Goal: Task Accomplishment & Management: Complete application form

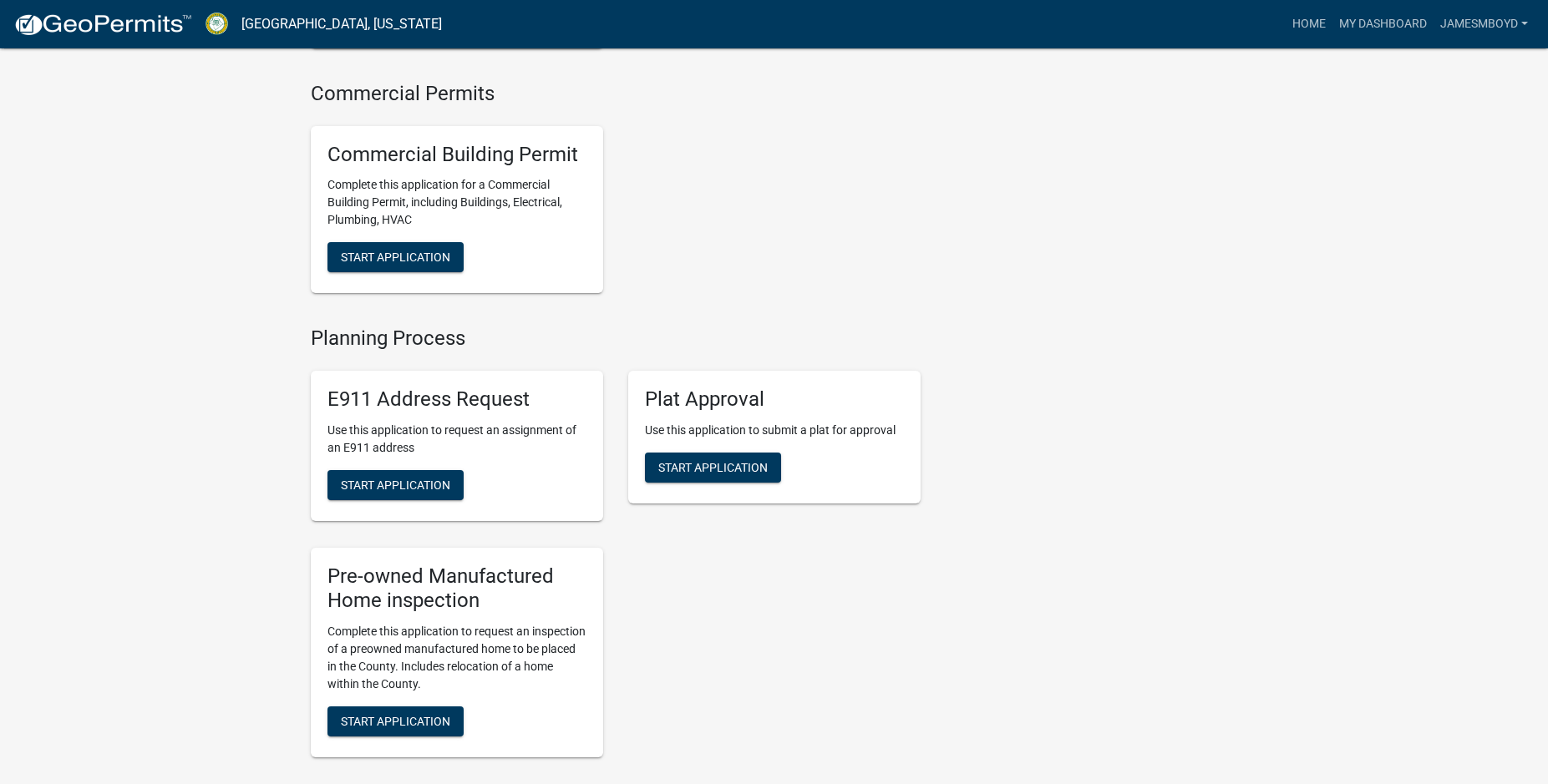
scroll to position [1278, 0]
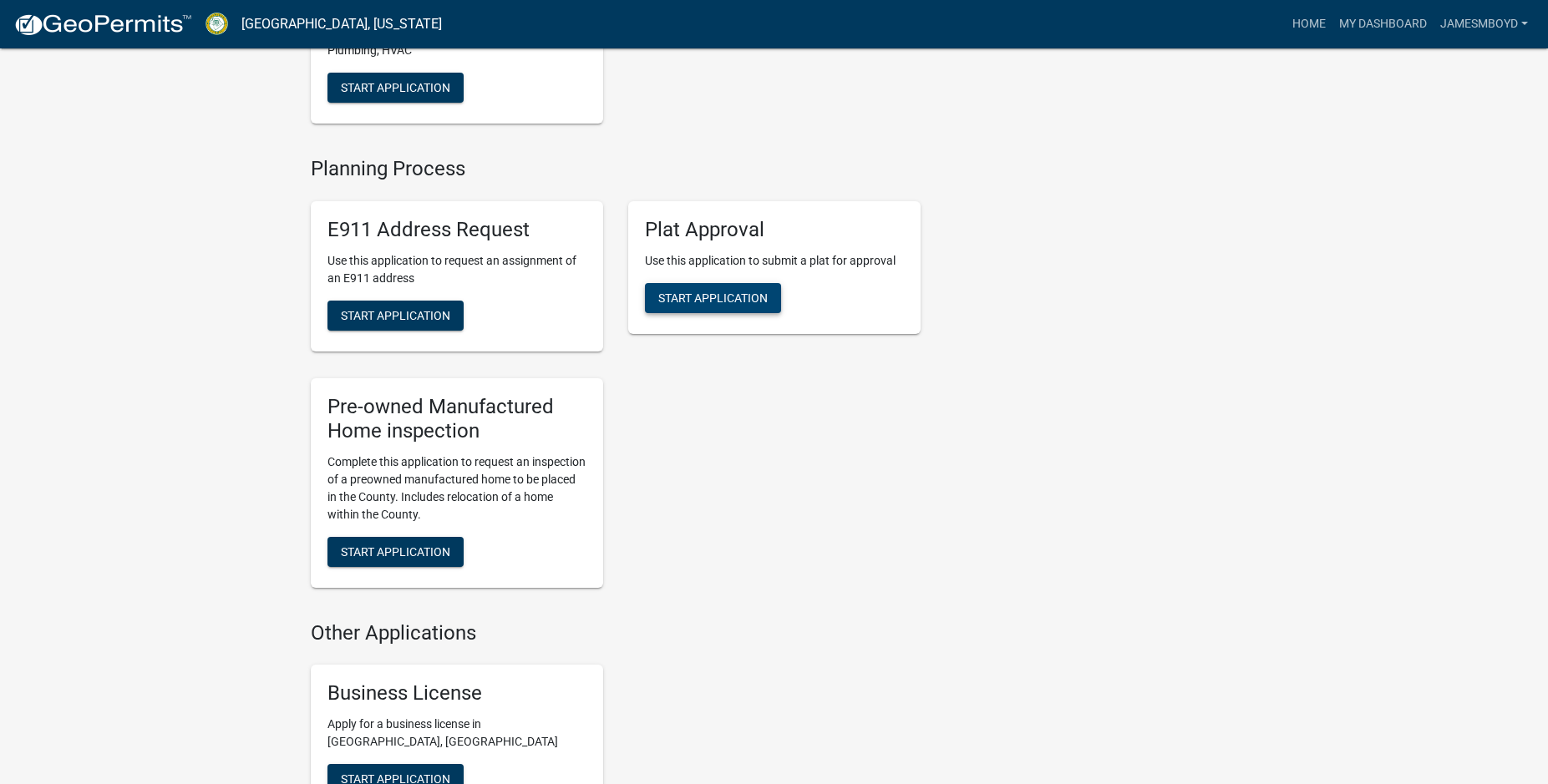
click at [704, 305] on span "Start Application" at bounding box center [713, 297] width 109 height 13
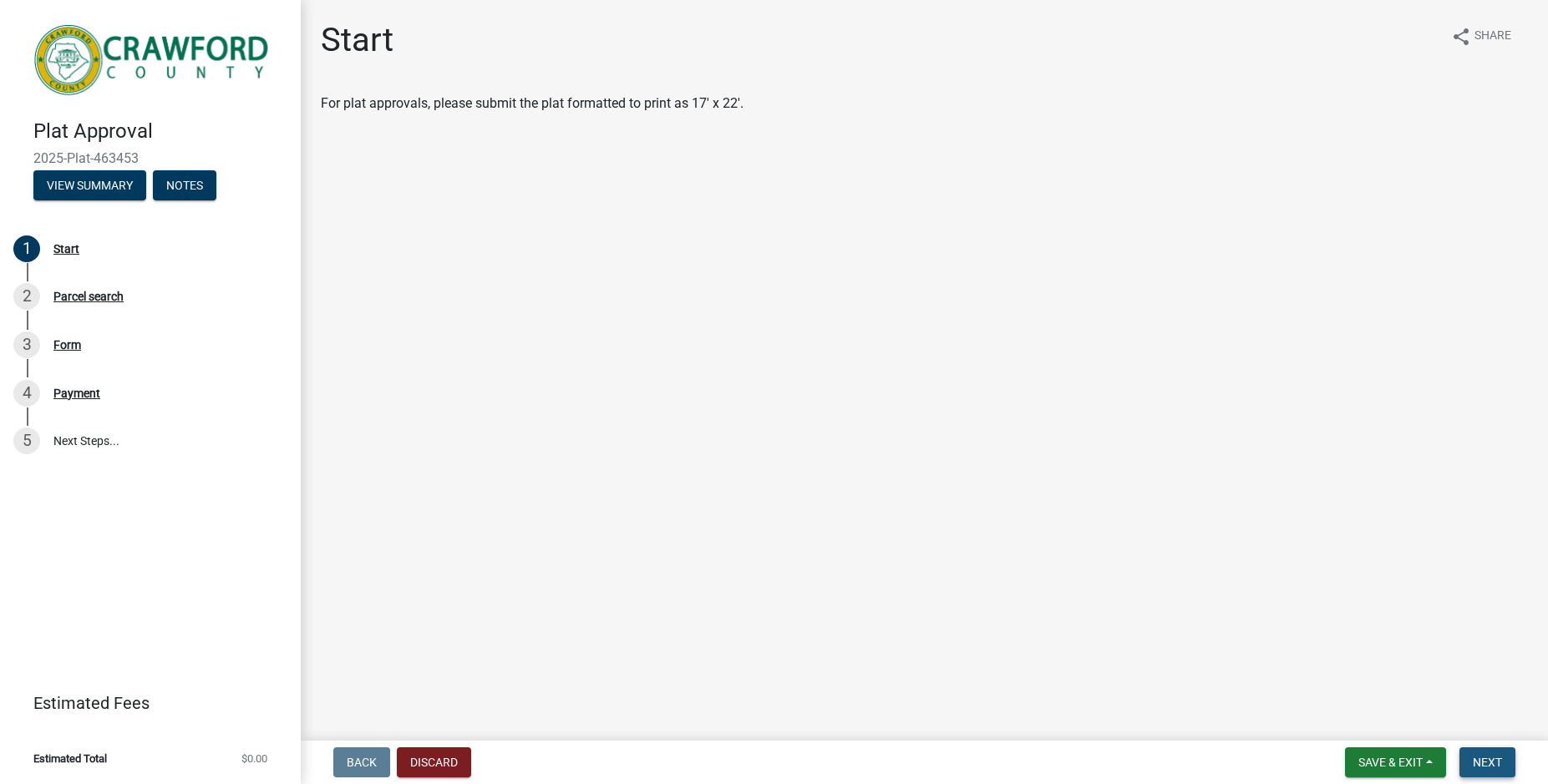
click at [1481, 761] on span "Next" at bounding box center [1487, 761] width 29 height 13
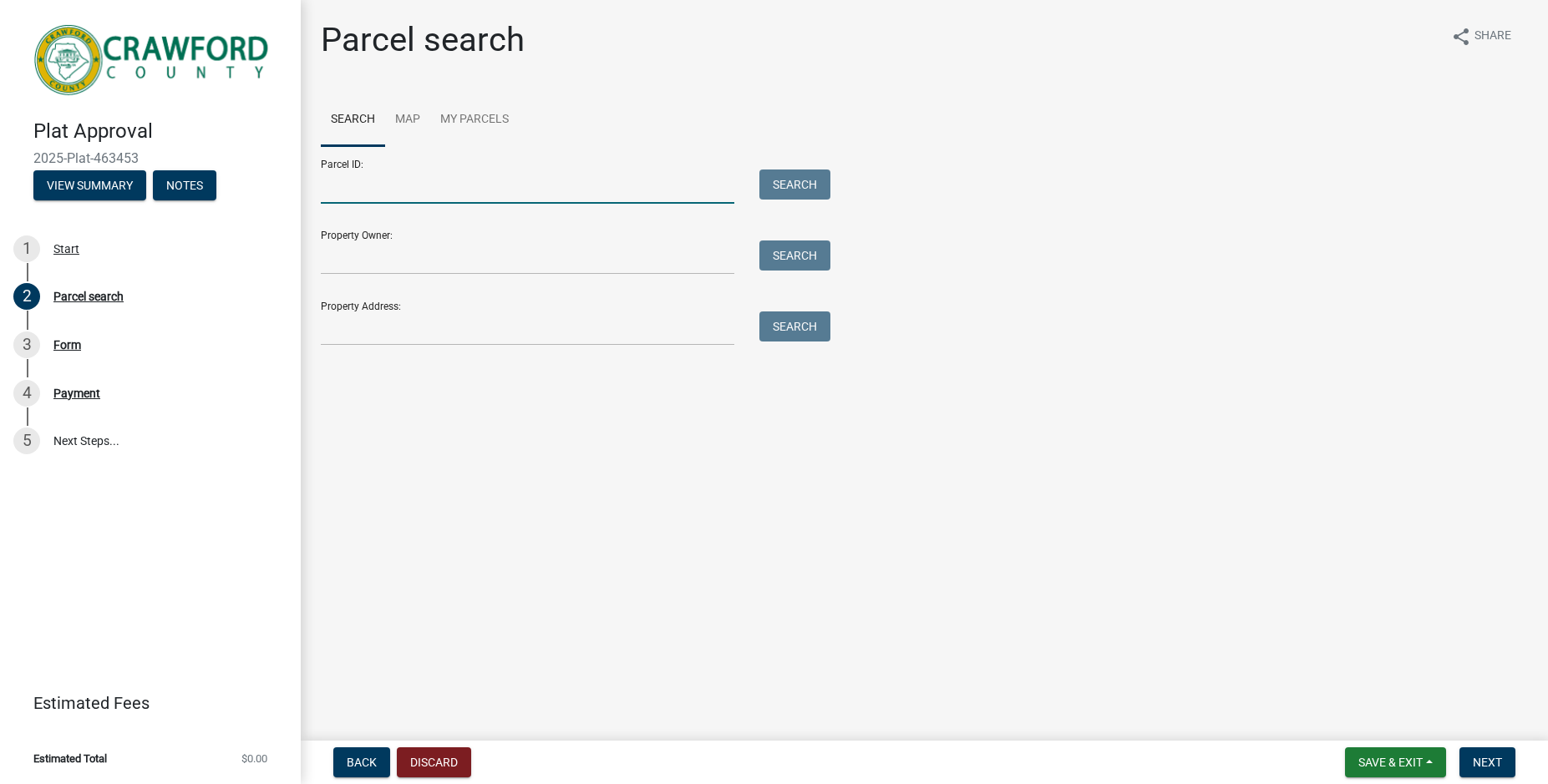
click at [406, 189] on input "Parcel ID:" at bounding box center [527, 187] width 413 height 35
type input "c037 010"
click at [413, 257] on input "Property Owner:" at bounding box center [527, 258] width 413 height 35
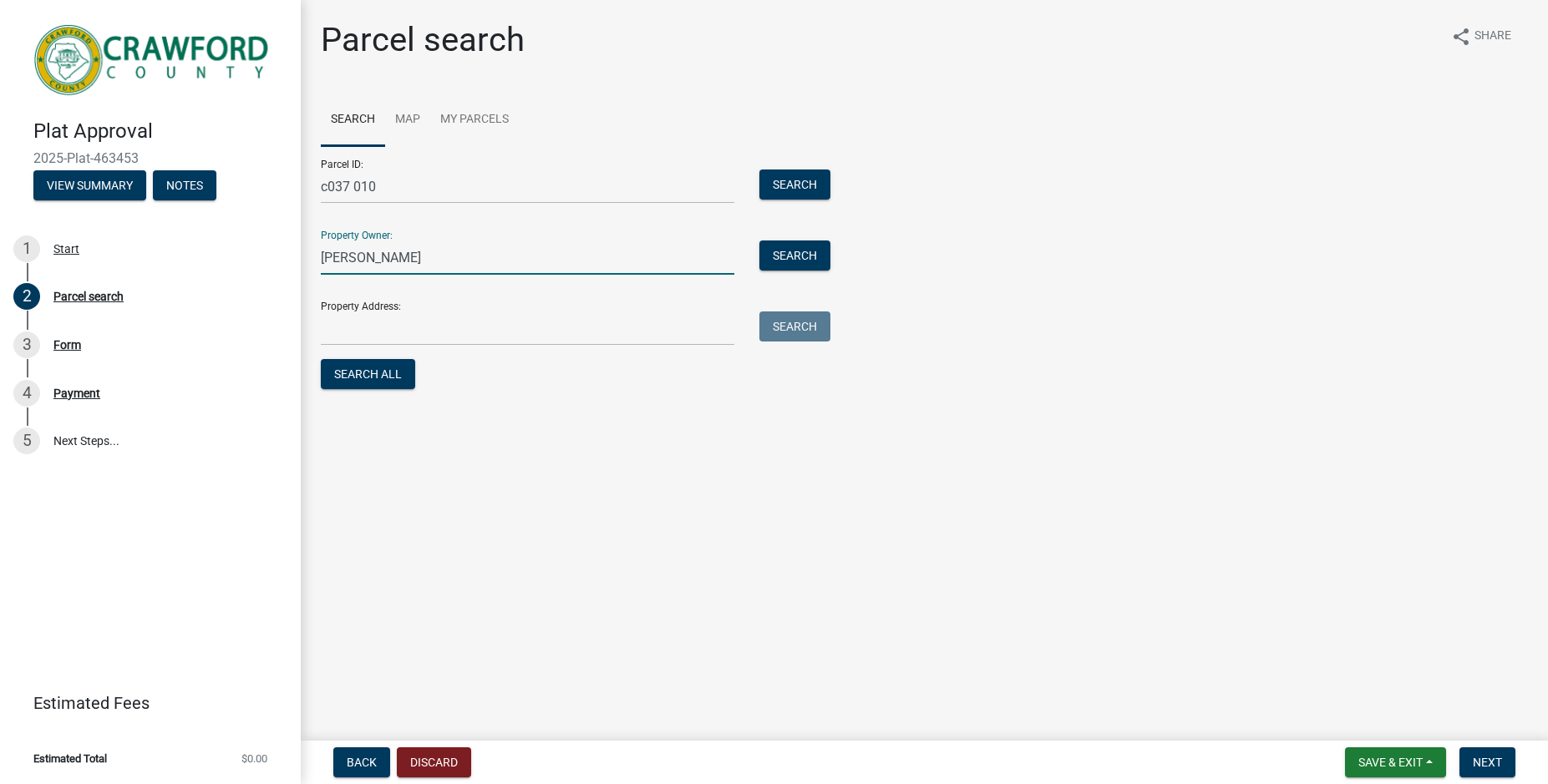
type input "[PERSON_NAME]"
click at [383, 326] on input "Property Address:" at bounding box center [527, 329] width 413 height 35
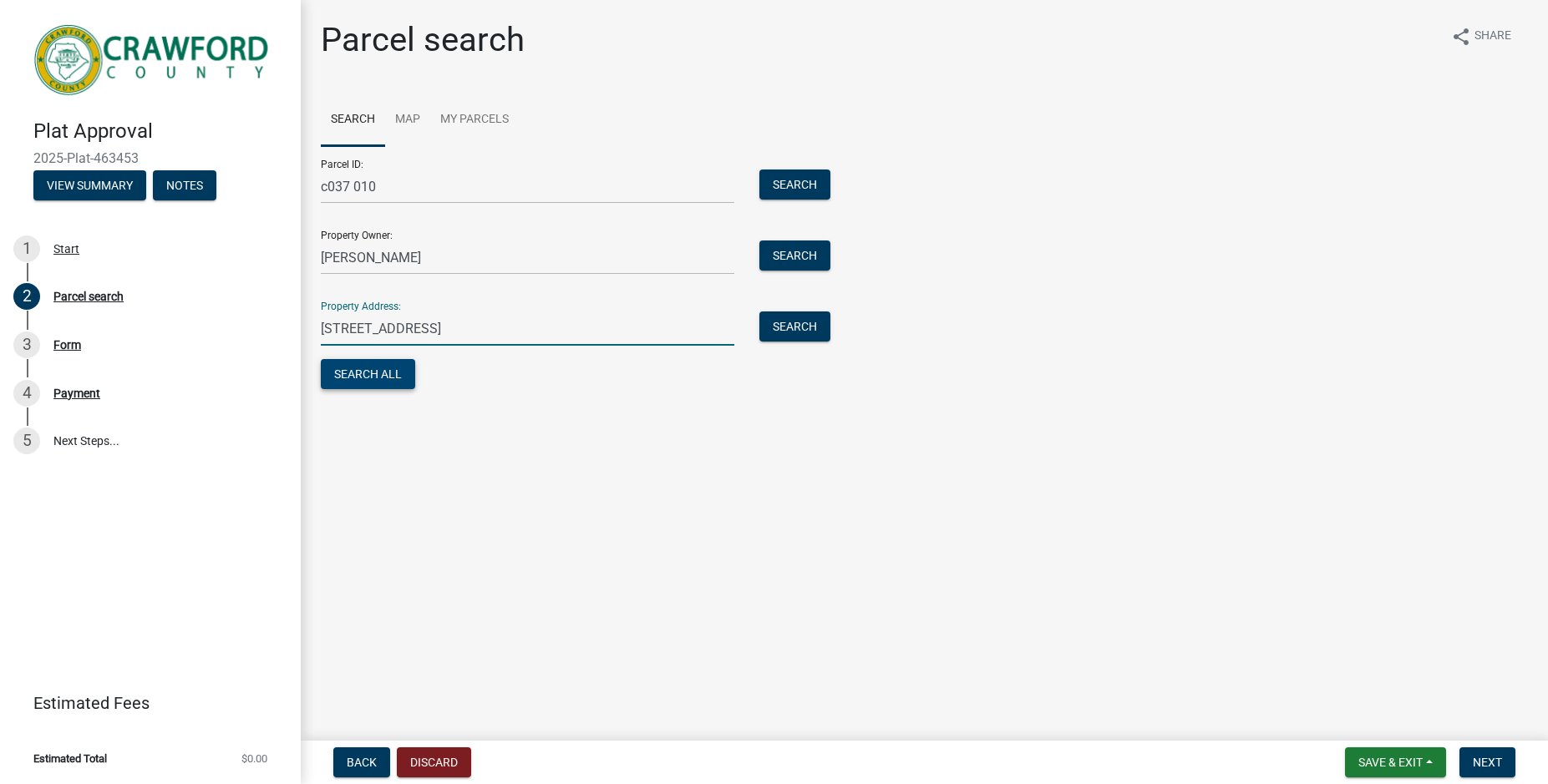
type input "[STREET_ADDRESS]"
click at [363, 378] on button "Search All" at bounding box center [367, 373] width 94 height 30
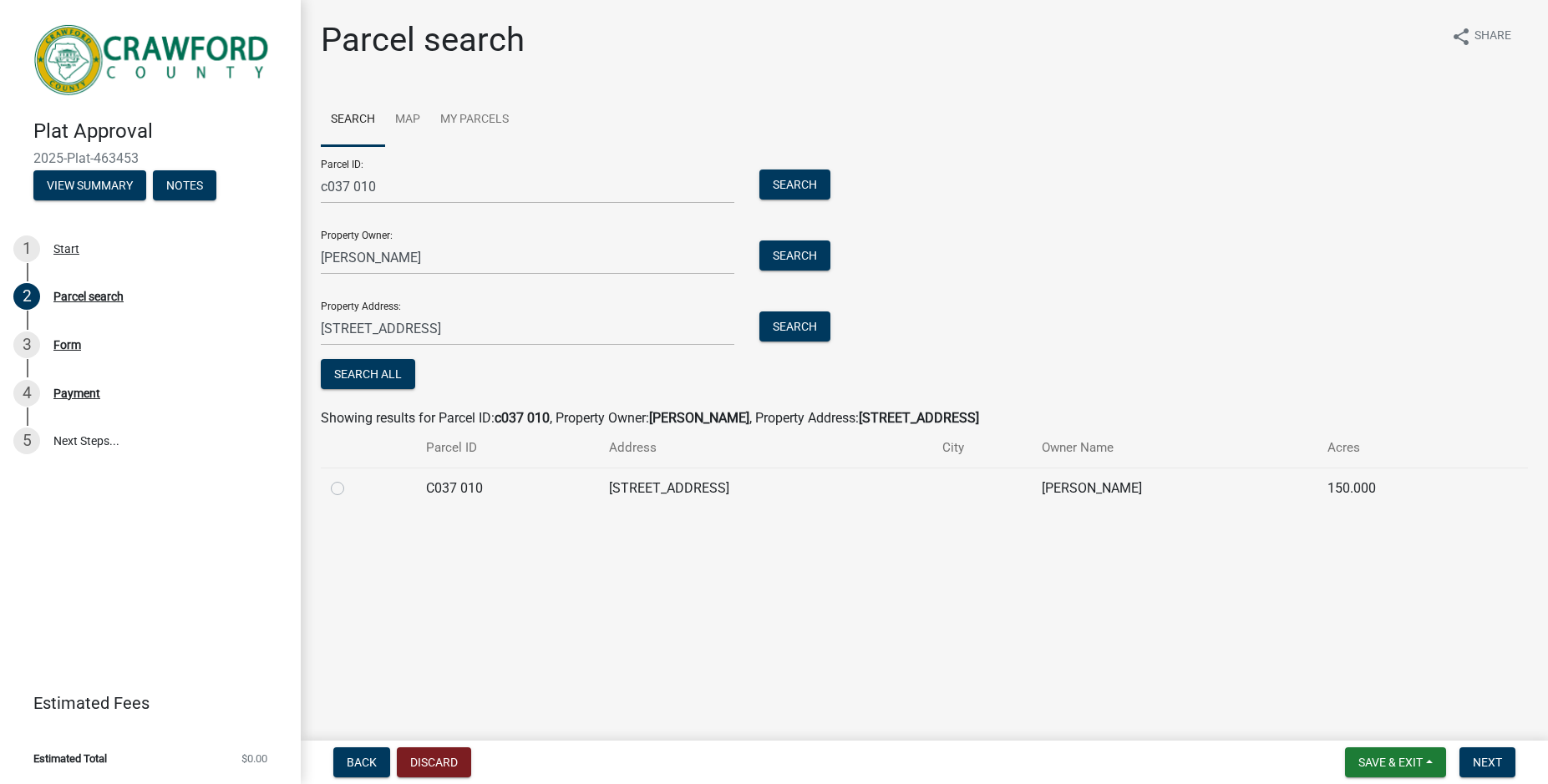
click at [351, 478] on label at bounding box center [351, 478] width 0 height 0
click at [351, 489] on 010 "radio" at bounding box center [356, 483] width 11 height 11
radio 010 "true"
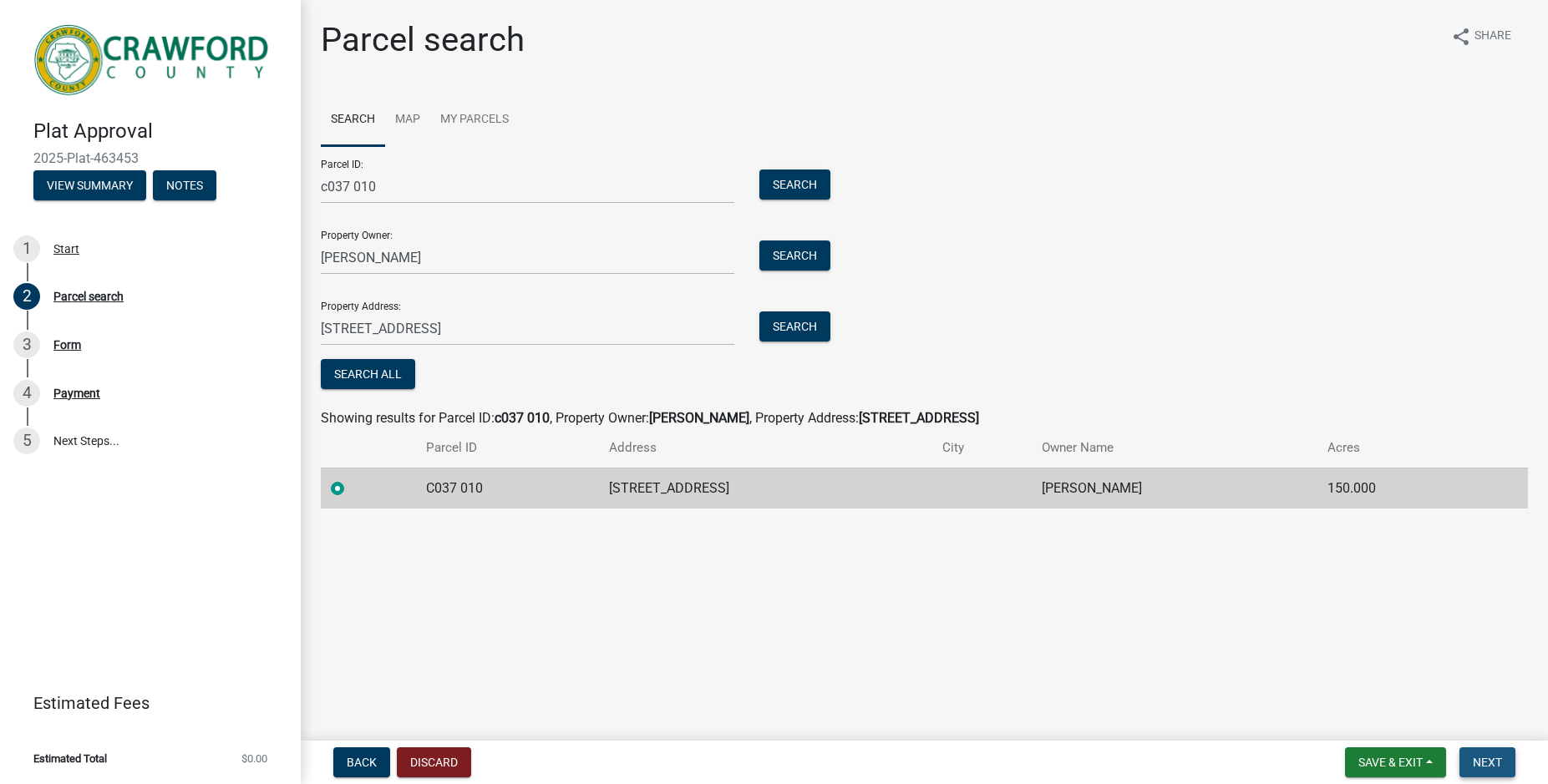
click at [1497, 763] on span "Next" at bounding box center [1487, 761] width 29 height 13
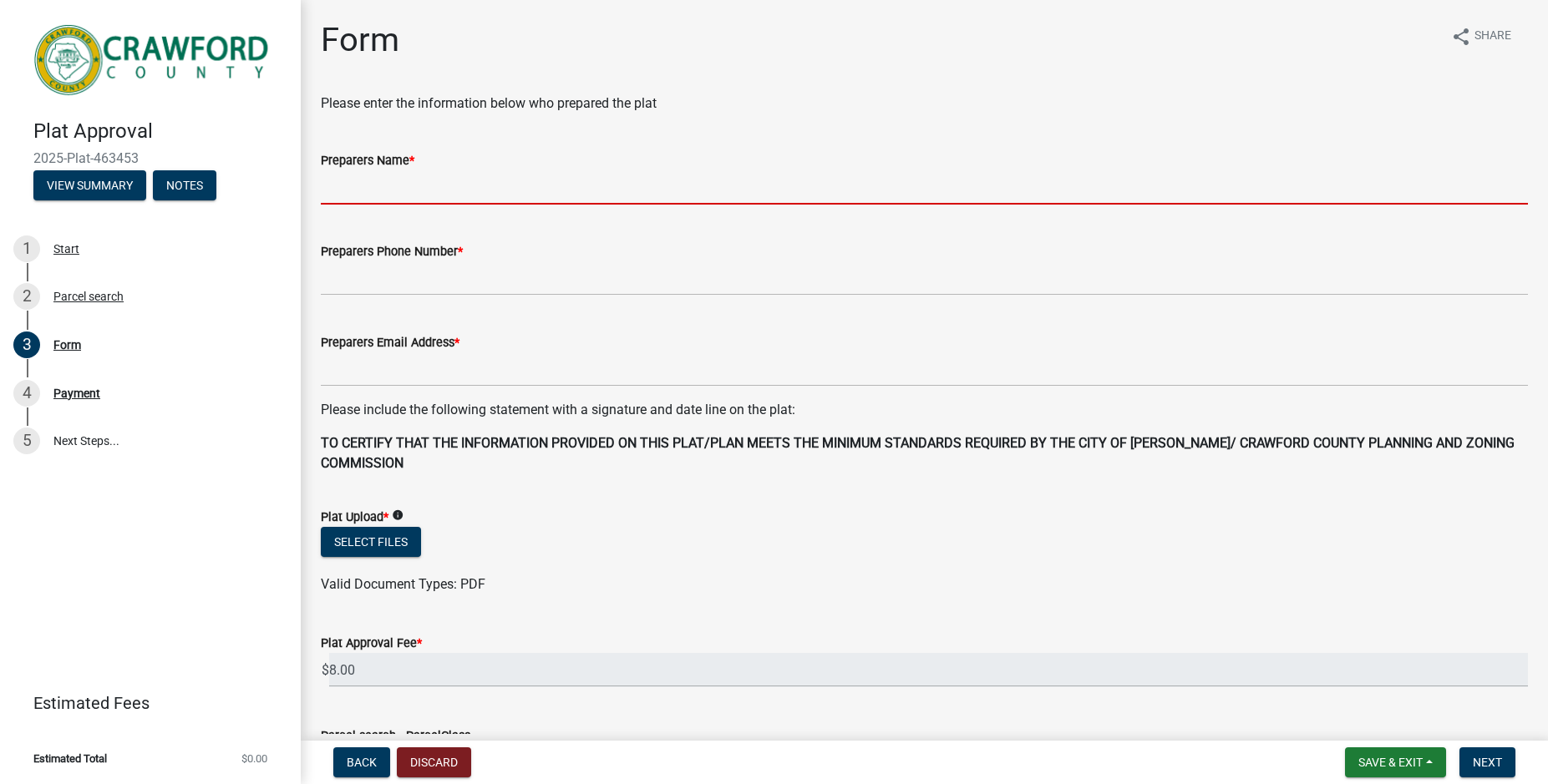
click at [509, 178] on input "Preparers Name *" at bounding box center [924, 188] width 1207 height 35
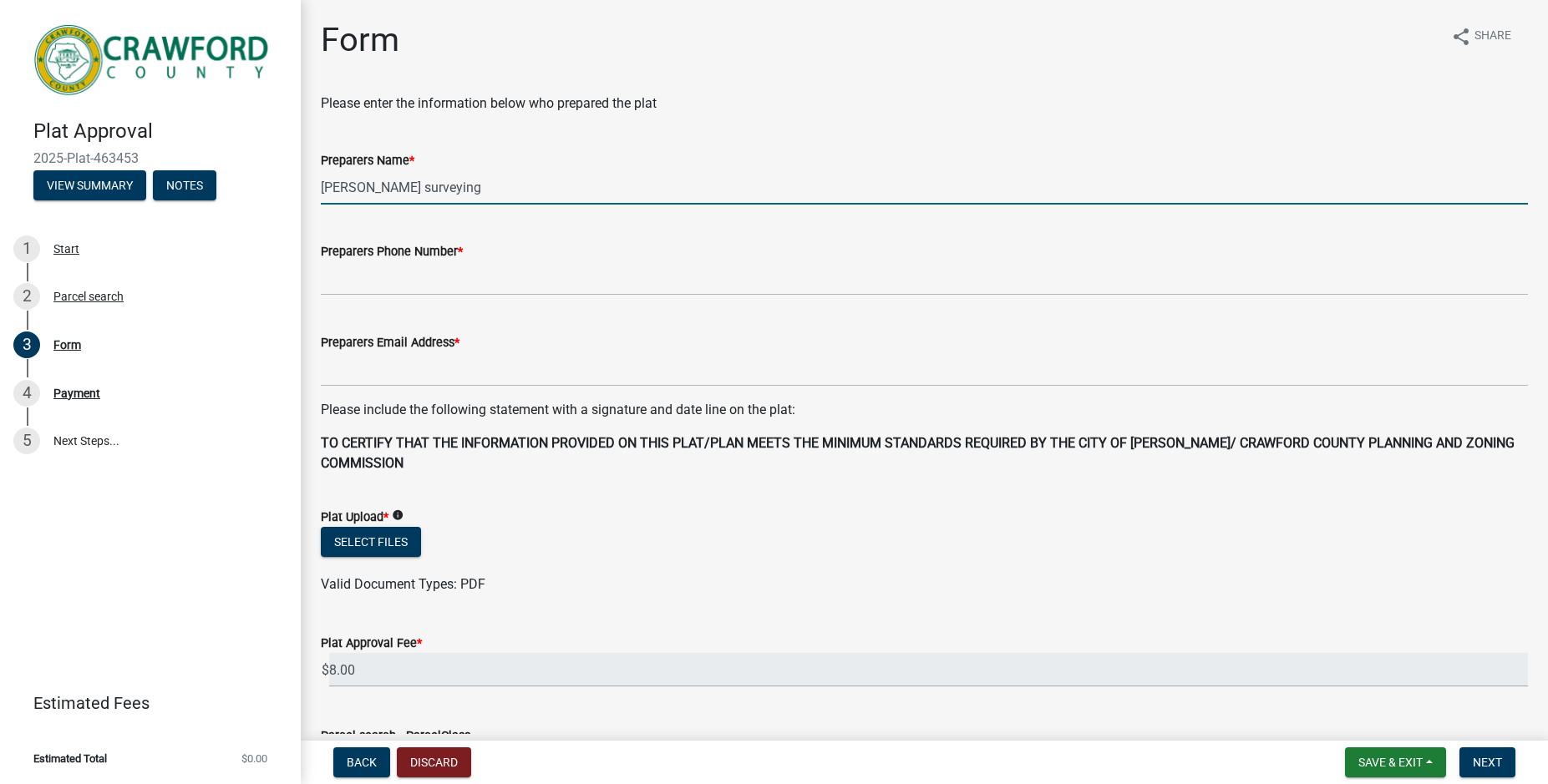
type input "[PERSON_NAME] surveying"
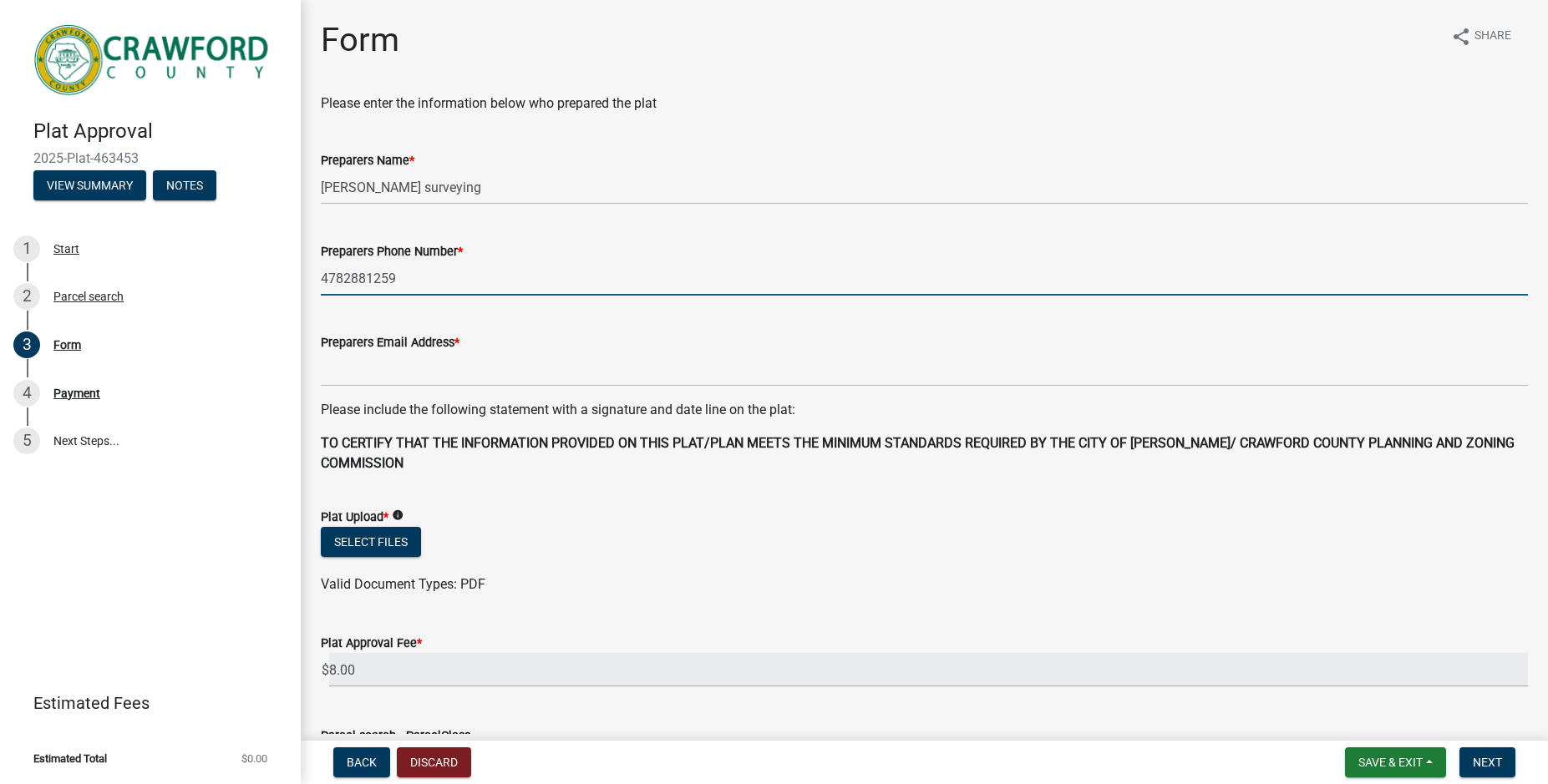
type input "4782881259"
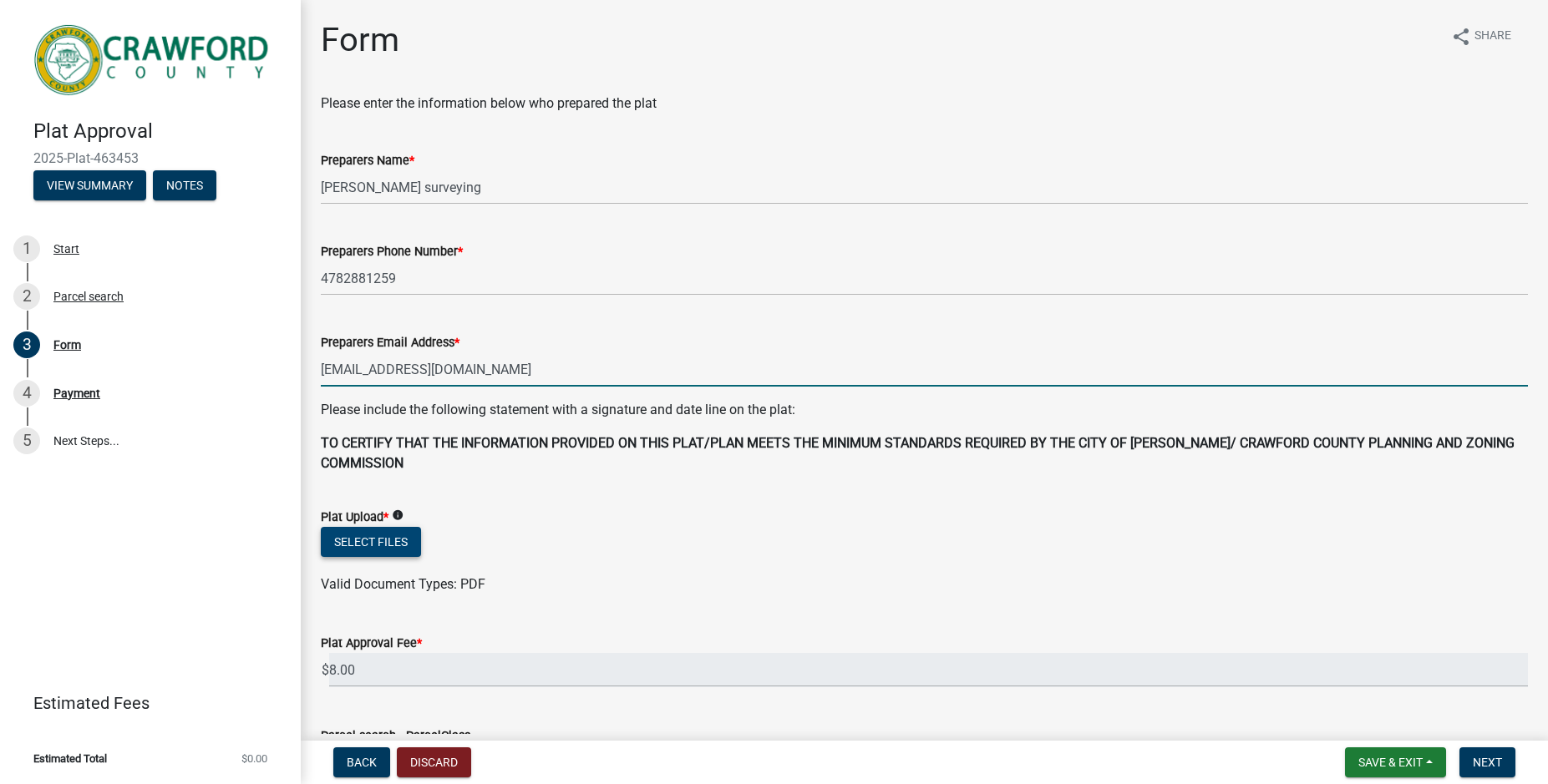
type input "[EMAIL_ADDRESS][DOMAIN_NAME]"
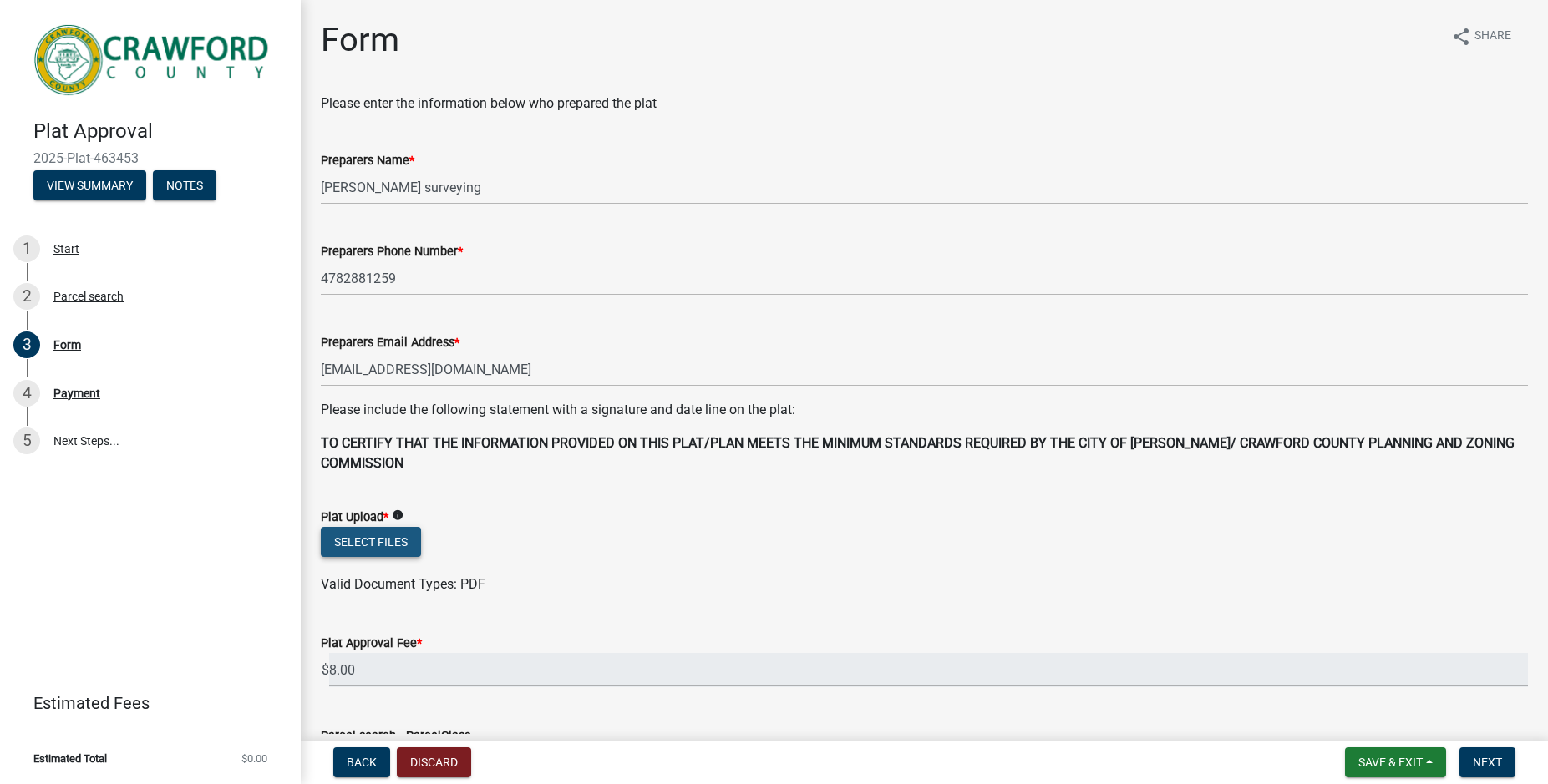
click at [380, 548] on button "Select files" at bounding box center [371, 541] width 101 height 30
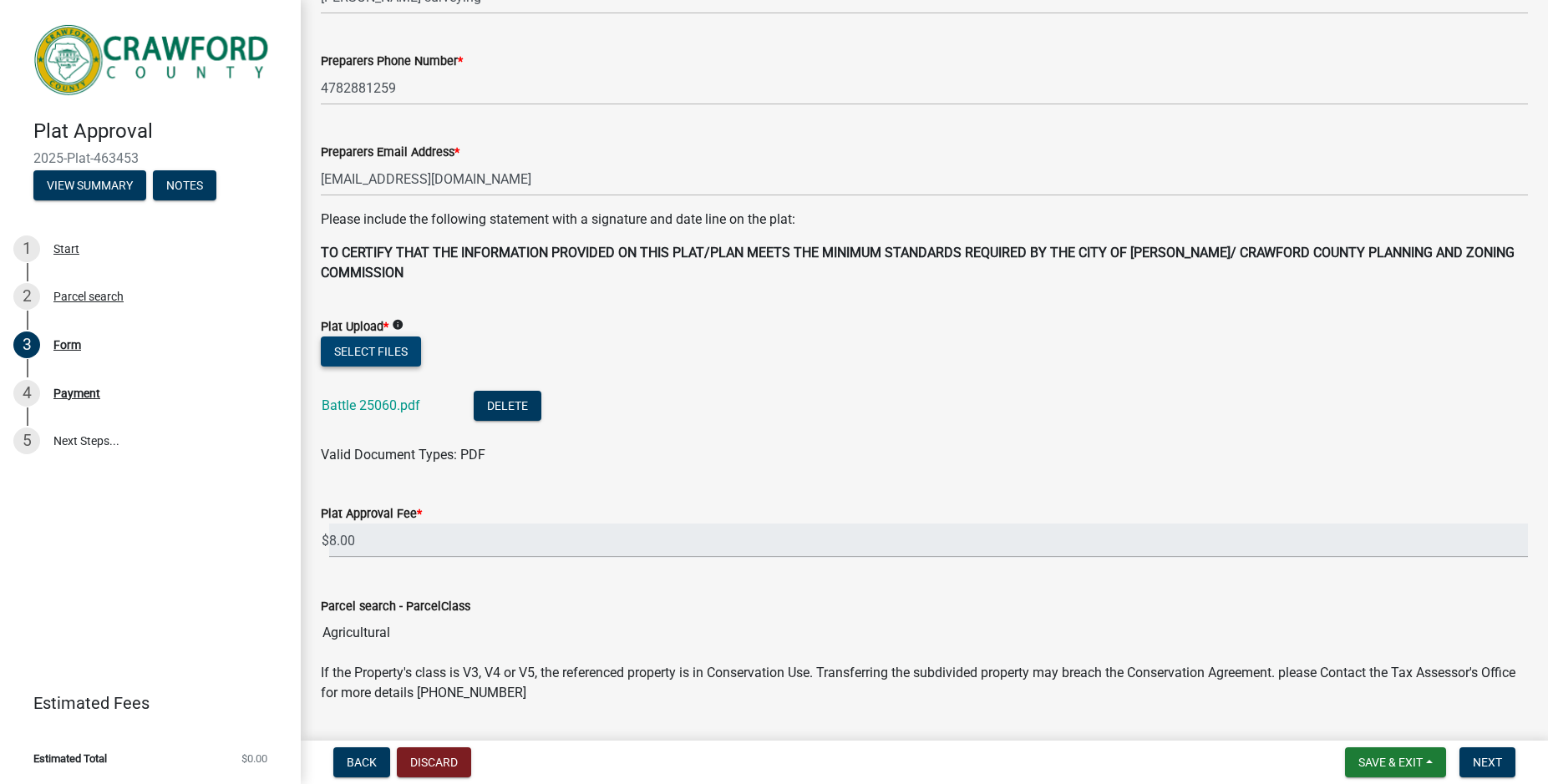
scroll to position [238, 0]
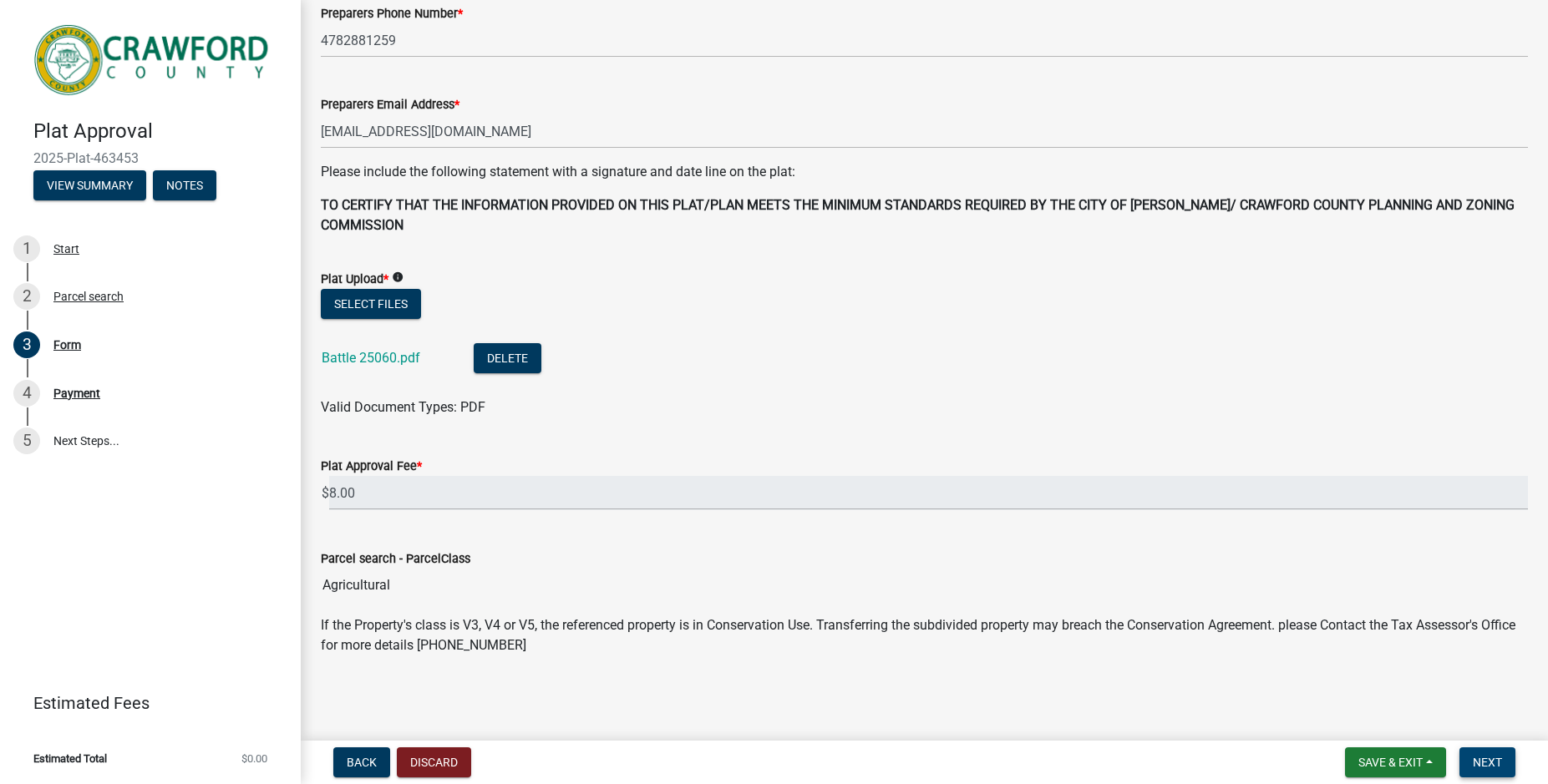
click at [1487, 756] on span "Next" at bounding box center [1487, 761] width 29 height 13
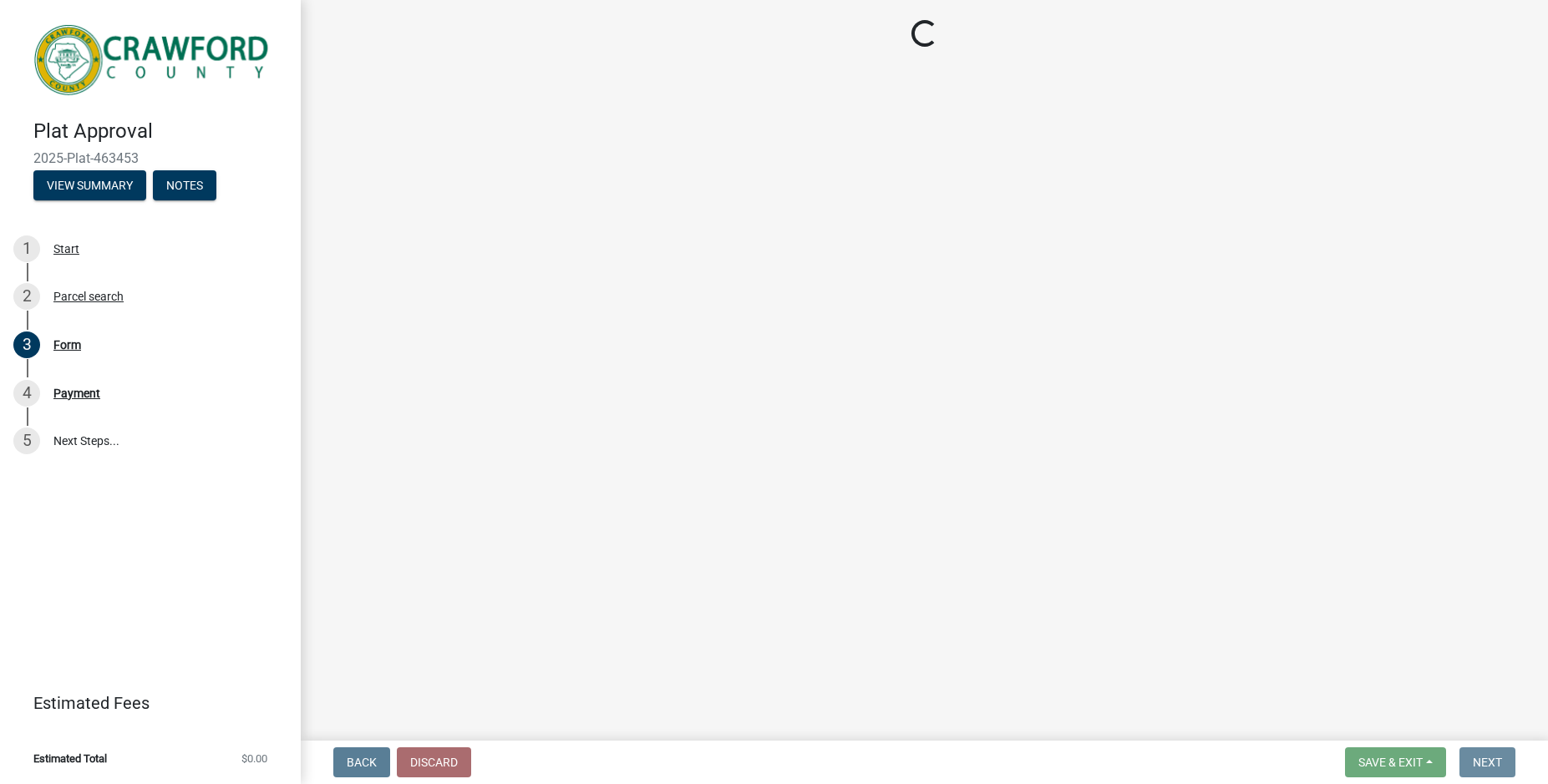
scroll to position [0, 0]
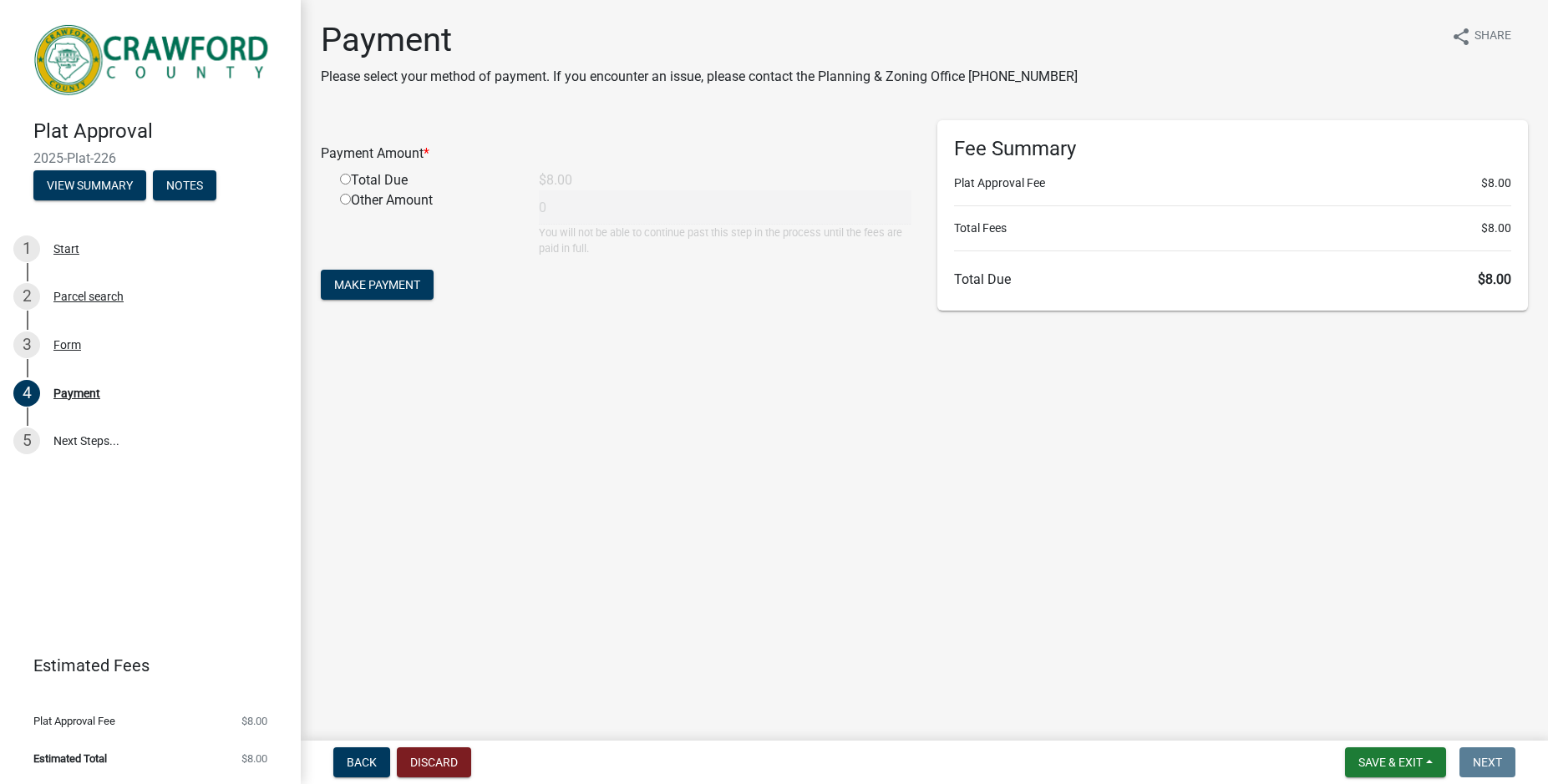
click at [348, 186] on div "Total Due" at bounding box center [426, 180] width 198 height 20
click at [347, 177] on input "radio" at bounding box center [345, 178] width 11 height 11
radio input "true"
type input "8"
click at [363, 289] on span "Make Payment" at bounding box center [377, 284] width 86 height 13
